Goal: Information Seeking & Learning: Learn about a topic

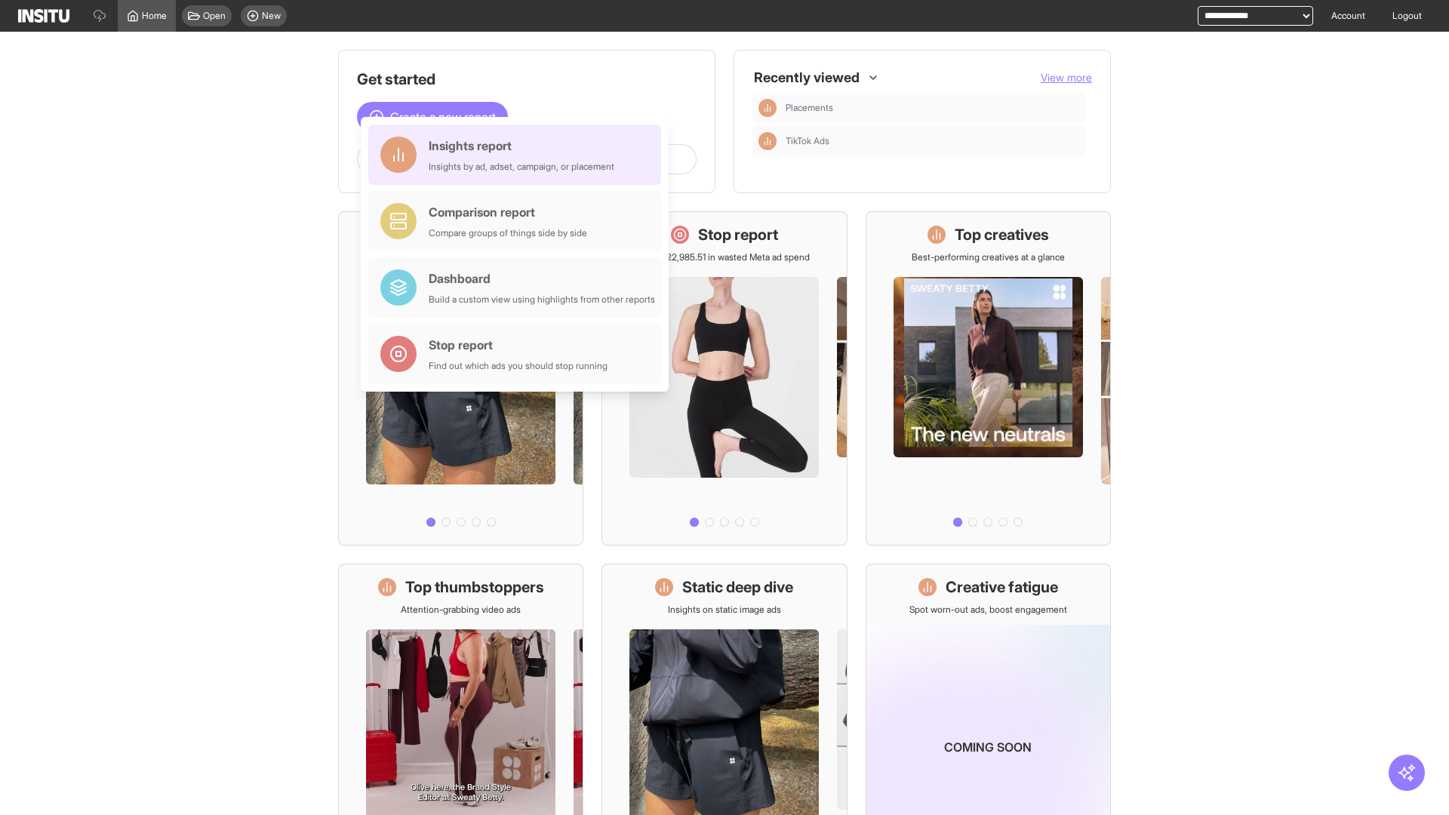
click at [519, 155] on div "Insights report Insights by ad, adset, campaign, or placement" at bounding box center [522, 155] width 186 height 36
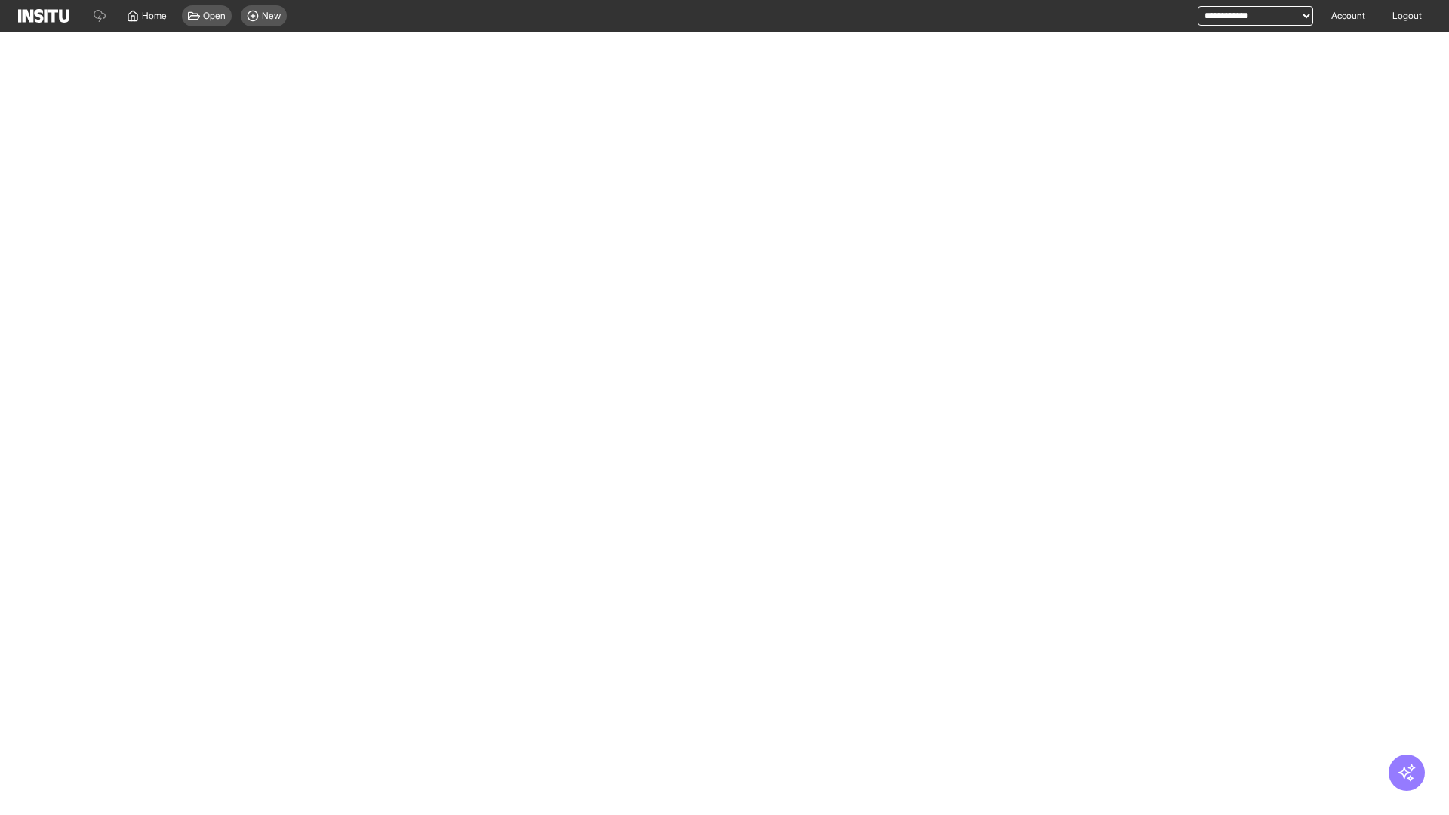
select select "**"
